Goal: Navigation & Orientation: Understand site structure

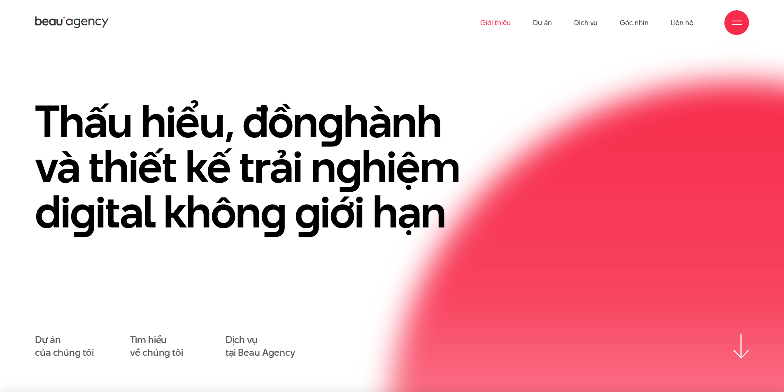
click at [509, 21] on link "Giới thiệu" at bounding box center [495, 22] width 30 height 45
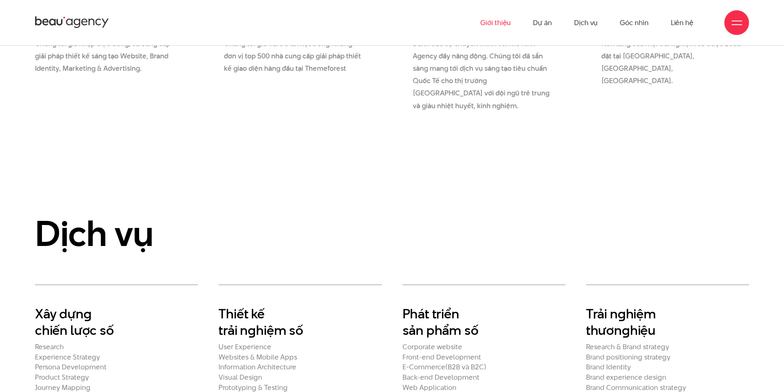
scroll to position [1482, 0]
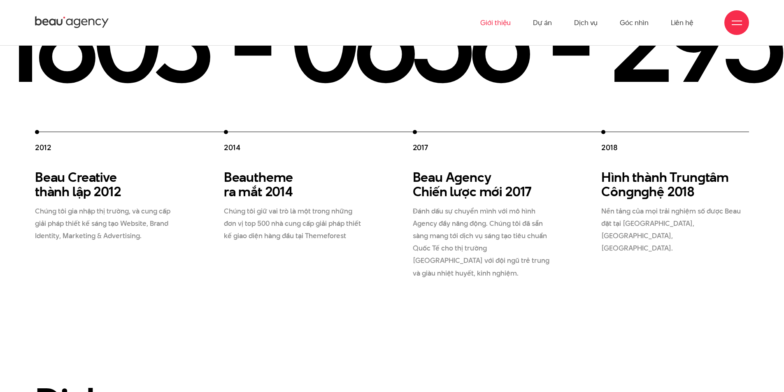
drag, startPoint x: 510, startPoint y: 63, endPoint x: 428, endPoint y: 75, distance: 83.1
click at [428, 75] on div "2012 Beau Creative thành lập 2012 Chúng tôi gia nhập thị trường, và cung cấp gi…" at bounding box center [392, 132] width 784 height 296
click at [439, 131] on div "2017 Beau A g ency Chiến lược mới 2017 Đánh dấu sự chuyển mình với mô hình Agen…" at bounding box center [487, 204] width 148 height 149
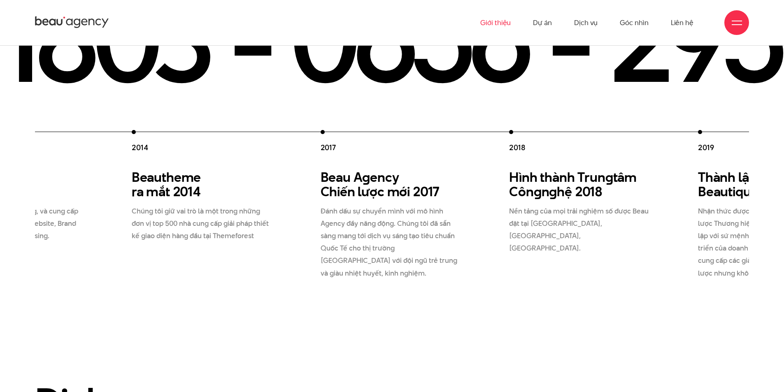
drag, startPoint x: 452, startPoint y: 168, endPoint x: 365, endPoint y: 176, distance: 87.7
click at [365, 176] on div "Beau A g ency Chiến lược mới 2017 Đánh dấu sự chuyển mình với mô hình Agency đầ…" at bounding box center [395, 224] width 148 height 109
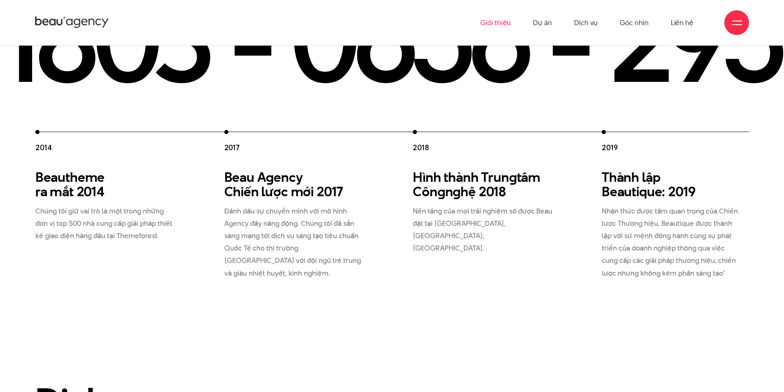
drag, startPoint x: 433, startPoint y: 170, endPoint x: 290, endPoint y: 180, distance: 142.7
click at [318, 179] on div "2012 Beau Creative thành lập 2012 Chúng tôi gia nhập thị trường, và cung cấp gi…" at bounding box center [318, 204] width 944 height 149
drag, startPoint x: 482, startPoint y: 184, endPoint x: 340, endPoint y: 183, distance: 142.4
click at [340, 183] on div "2012 Beau Creative thành lập 2012 Chúng tôi gia nhập thị trường, và cung cấp gi…" at bounding box center [318, 204] width 944 height 149
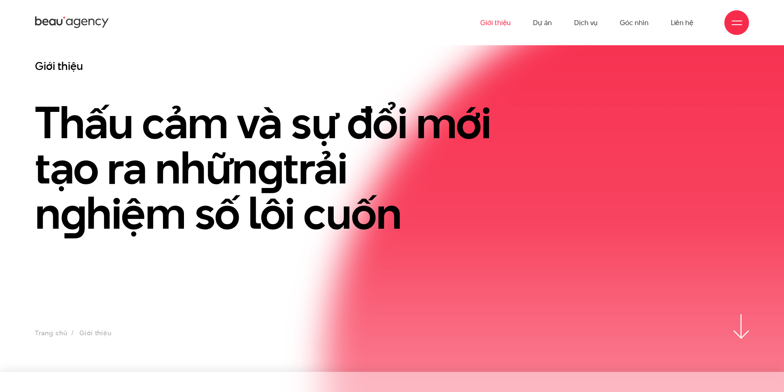
scroll to position [0, 0]
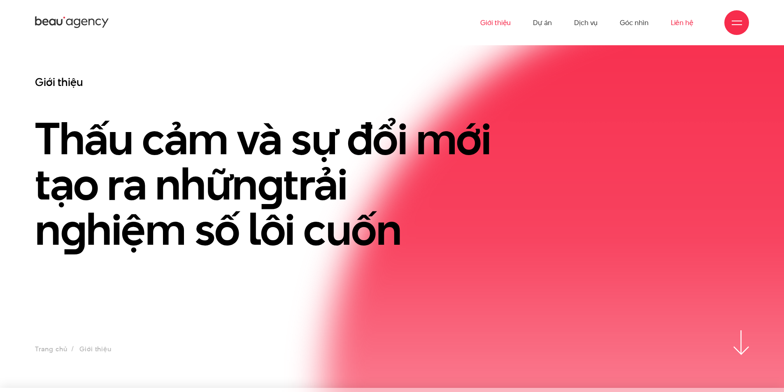
click at [675, 22] on link "Liên hệ" at bounding box center [682, 22] width 23 height 45
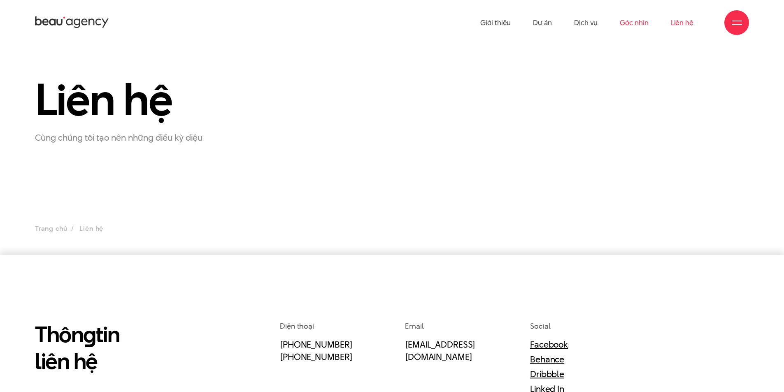
scroll to position [32, 0]
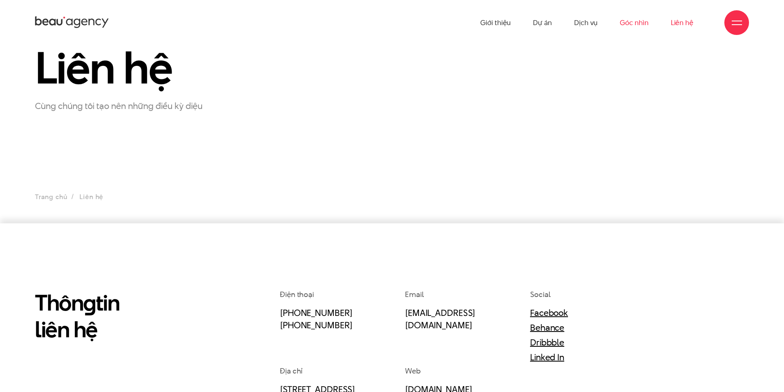
click at [647, 21] on link "Góc nhìn" at bounding box center [634, 22] width 28 height 45
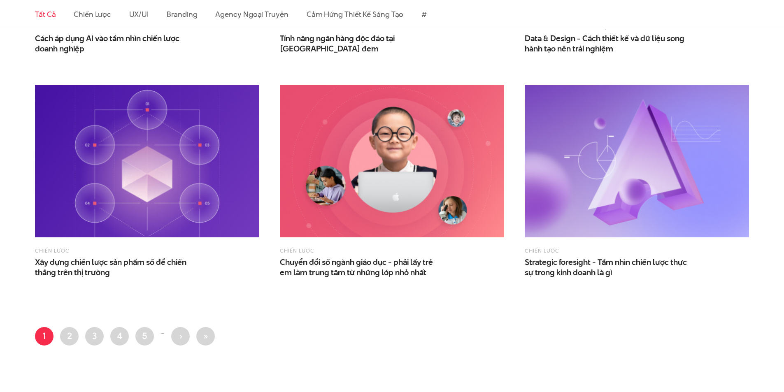
scroll to position [1806, 0]
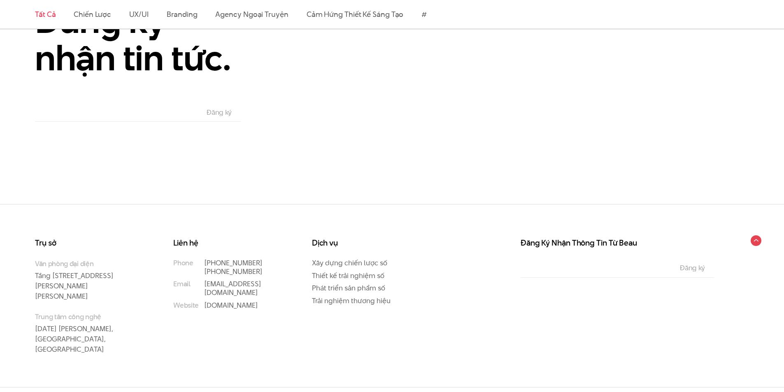
click at [45, 15] on link "Tất cả" at bounding box center [45, 14] width 21 height 10
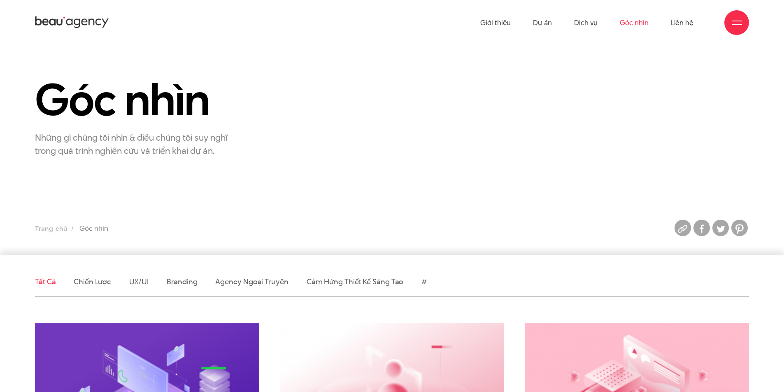
click at [67, 16] on icon at bounding box center [72, 22] width 74 height 14
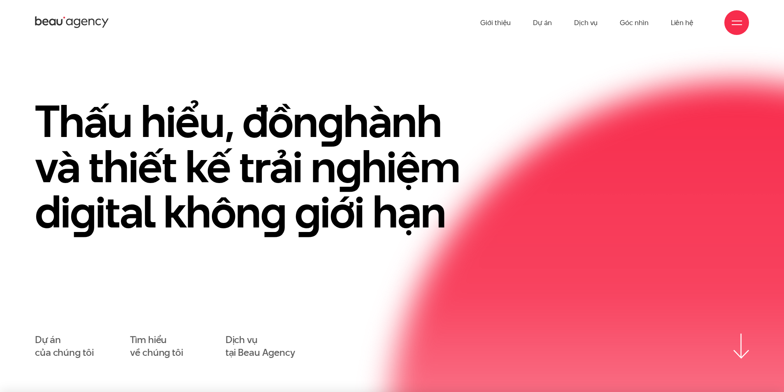
click at [404, 70] on section "Thấu hiểu, đồn g hành và thiết kế trải n g hiệm di g ital khôn g g iới hạn Dự á…" at bounding box center [392, 218] width 784 height 347
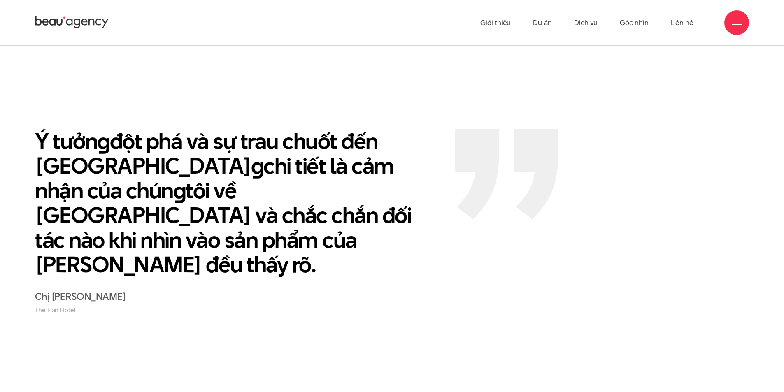
scroll to position [1729, 0]
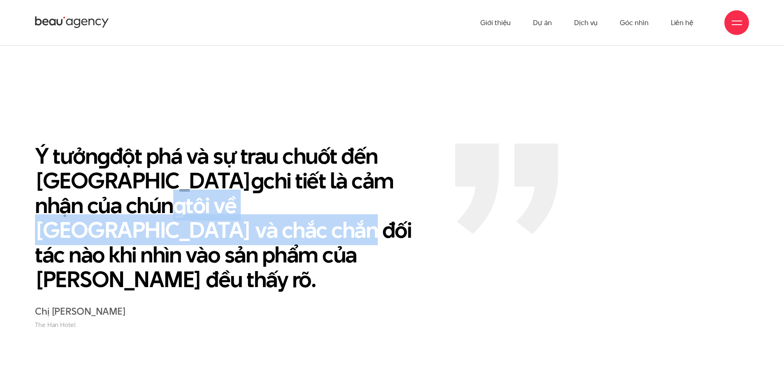
drag, startPoint x: 305, startPoint y: 151, endPoint x: 263, endPoint y: 157, distance: 42.0
click at [263, 157] on p "Ý tưởn g đột phá và sự trau chuốt đến từn g chi tiết là cảm nhận của chún g tôi…" at bounding box center [239, 218] width 408 height 148
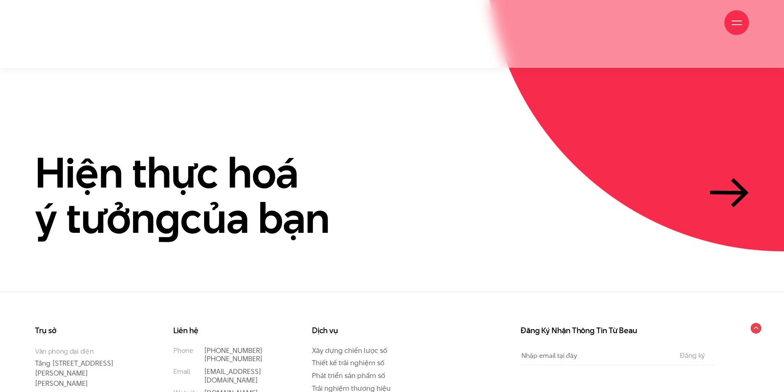
scroll to position [2527, 0]
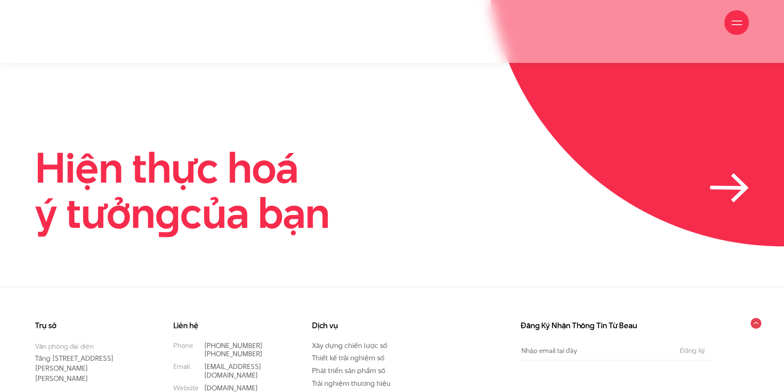
click at [243, 145] on h2 "Hiện thực hoá ý tưởn g của bạn" at bounding box center [182, 190] width 295 height 90
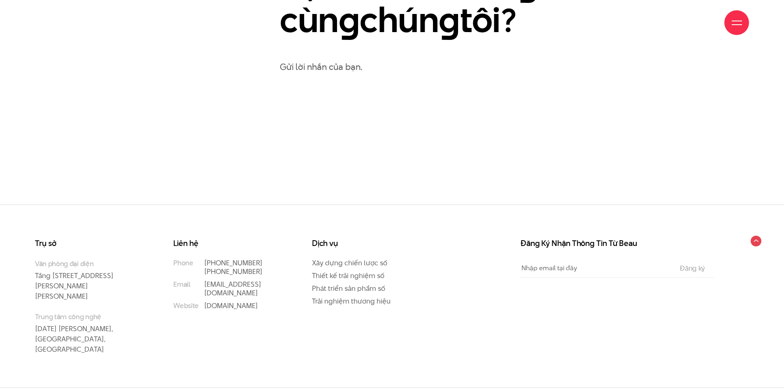
scroll to position [583, 0]
click at [340, 71] on p "Gửi lời nhắn của bạn." at bounding box center [514, 66] width 469 height 14
click at [338, 66] on p "Gửi lời nhắn của bạn." at bounding box center [514, 66] width 469 height 14
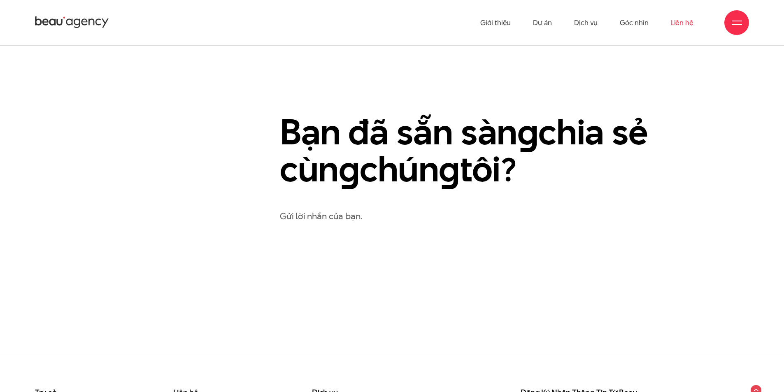
scroll to position [419, 0]
